Goal: Obtain resource: Obtain resource

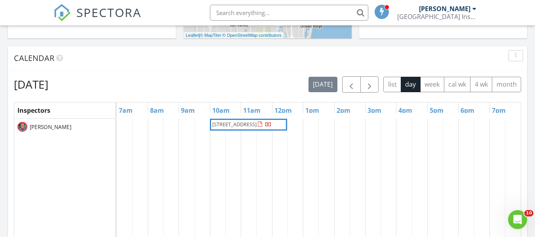
scroll to position [279, 0]
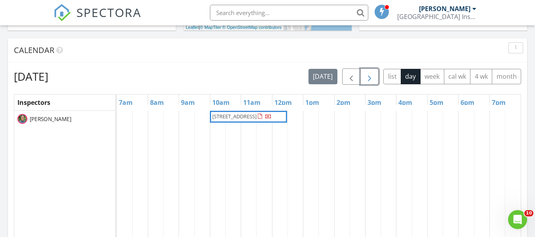
click at [371, 78] on span "button" at bounding box center [368, 76] width 9 height 9
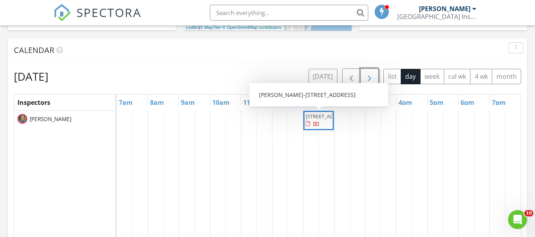
click at [315, 120] on span "725 NE 71st St, Boca Raton 33487" at bounding box center [327, 116] width 44 height 7
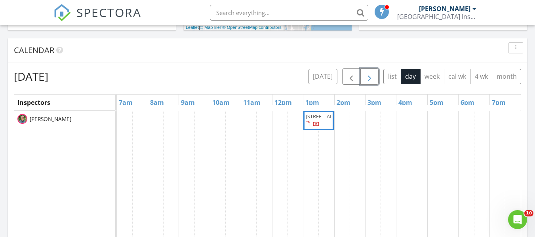
click at [315, 120] on span "725 NE 71st St, Boca Raton 33487" at bounding box center [327, 116] width 44 height 7
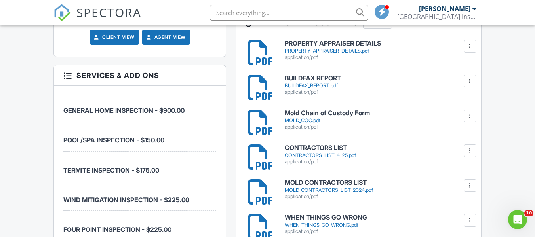
click at [313, 112] on h6 "Mold Chain of Custody Form" at bounding box center [378, 113] width 186 height 7
